Goal: Navigation & Orientation: Find specific page/section

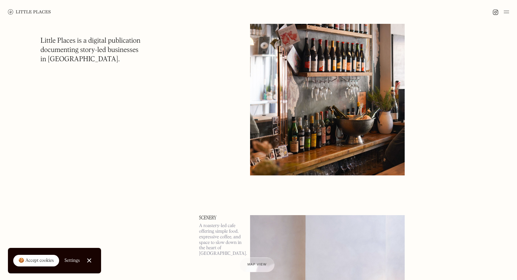
scroll to position [1046, 0]
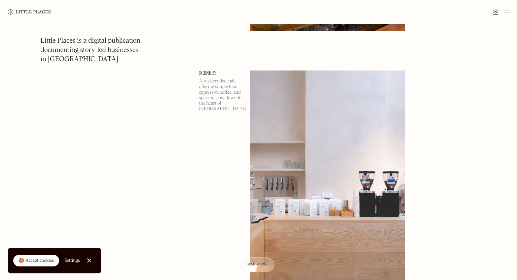
click at [509, 9] on img at bounding box center [506, 12] width 5 height 8
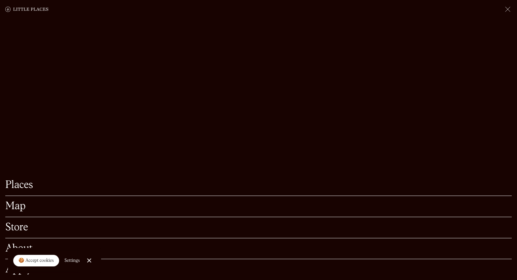
click at [23, 201] on div "Map" at bounding box center [258, 206] width 507 height 21
click at [13, 209] on link "Map" at bounding box center [258, 206] width 507 height 10
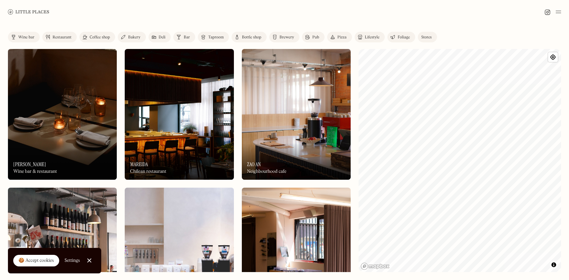
click at [25, 36] on div "Wine bar" at bounding box center [26, 37] width 16 height 4
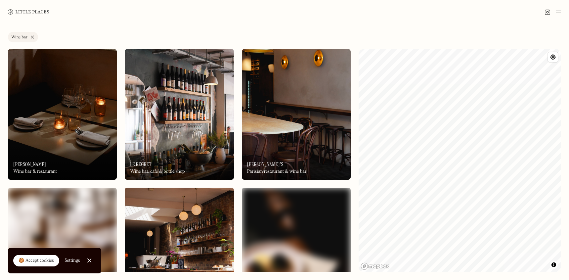
click at [183, 32] on div "Label Wine bar Wine bar Restaurant Coffee shop Bakery Deli Bar Taproom Bottle s…" at bounding box center [284, 38] width 553 height 13
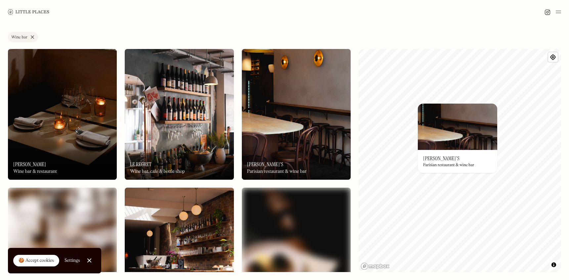
click at [31, 39] on link "Wine bar" at bounding box center [23, 37] width 30 height 11
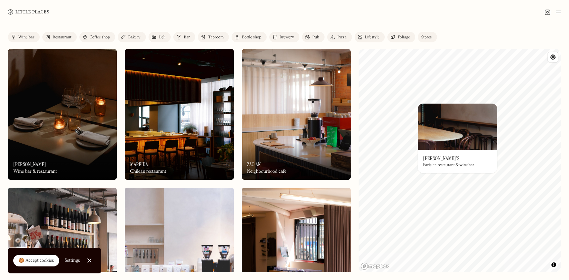
click at [189, 34] on link "Bar" at bounding box center [184, 37] width 22 height 11
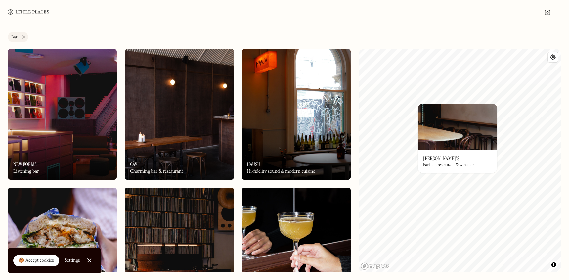
click at [397, 31] on div "Label Bar Wine bar Restaurant Coffee shop Bakery Deli Bar Taproom Bottle shop B…" at bounding box center [284, 152] width 569 height 256
click at [421, 163] on div "On Our Radar Marjorie's Parisian restaurant & wine bar" at bounding box center [456, 161] width 79 height 23
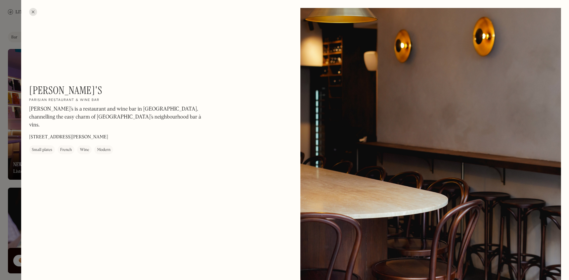
click at [397, 158] on div at bounding box center [284, 140] width 569 height 280
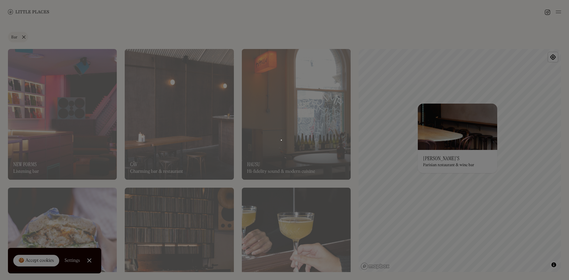
click at [305, 32] on div "Label Bar Wine bar Restaurant Coffee shop Bakery Deli Bar Taproom Bottle shop B…" at bounding box center [284, 38] width 553 height 13
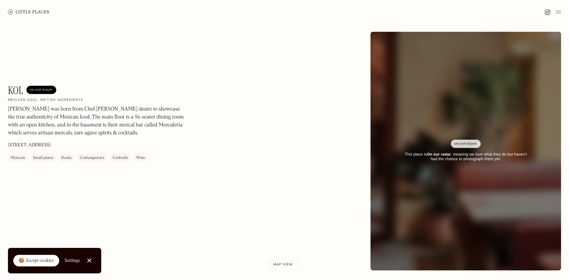
click at [136, 116] on p "KOL was born from Chef Patron Santiago Lastra's desire to showcase the true aut…" at bounding box center [97, 121] width 178 height 32
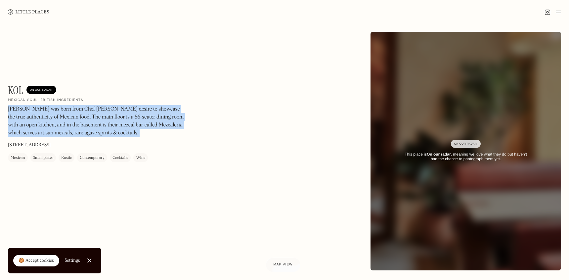
click at [136, 116] on p "KOL was born from Chef Patron Santiago Lastra's desire to showcase the true aut…" at bounding box center [97, 121] width 178 height 32
click at [121, 115] on p "KOL was born from Chef Patron Santiago Lastra's desire to showcase the true aut…" at bounding box center [97, 121] width 178 height 32
